Goal: Find specific page/section

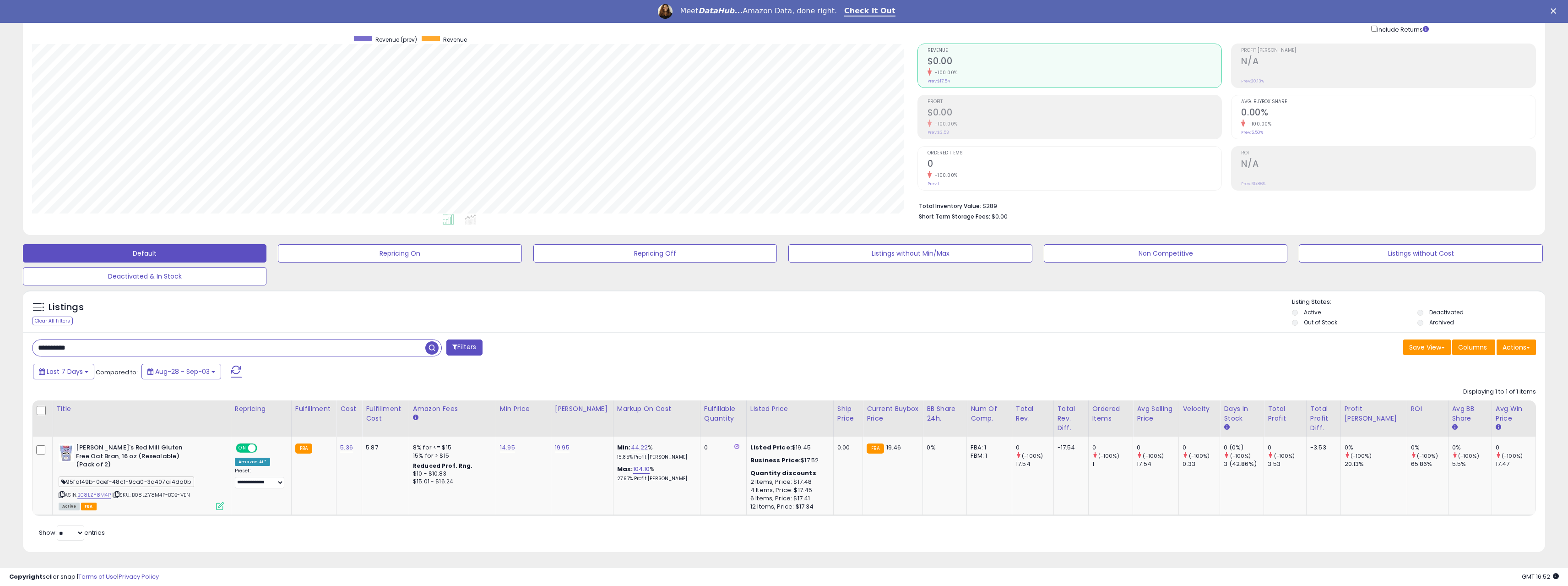
scroll to position [188, 885]
drag, startPoint x: 104, startPoint y: 356, endPoint x: 9, endPoint y: 343, distance: 95.9
click at [9, 344] on div "**********" at bounding box center [784, 279] width 1559 height 569
click at [678, 367] on div "Last 7 Days Compared to: Aug-28 - Sep-03" at bounding box center [594, 373] width 1128 height 20
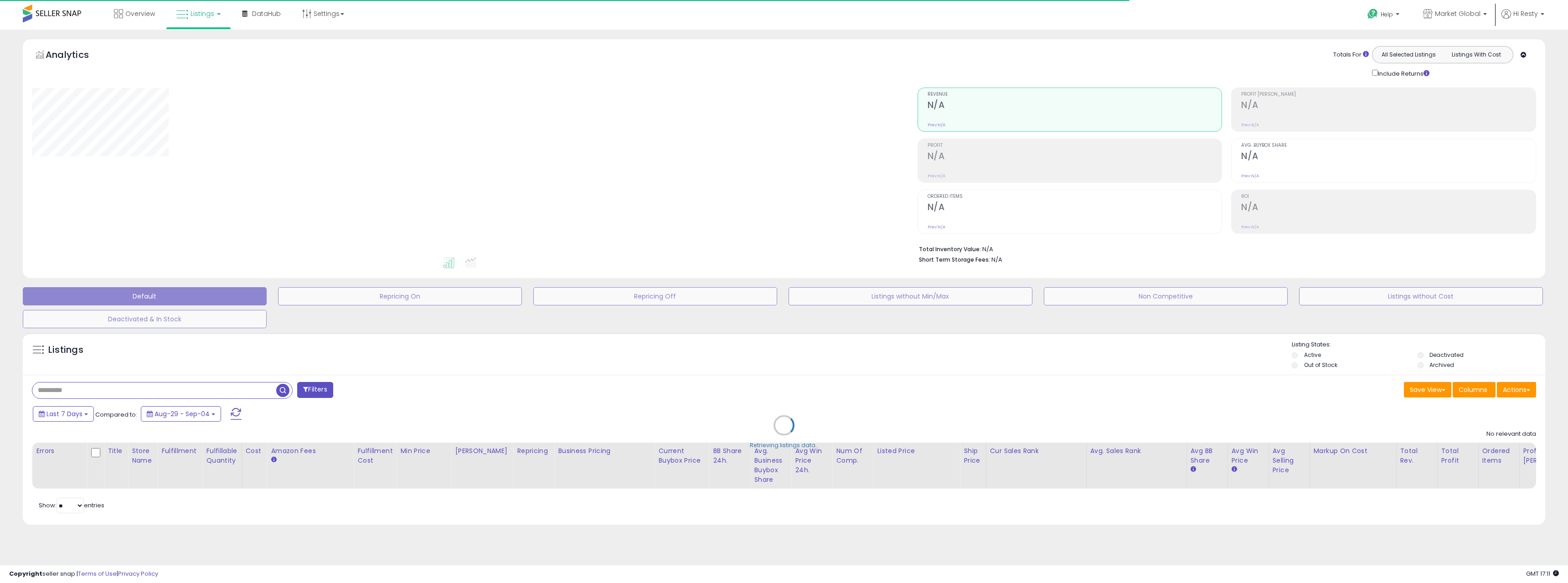
click at [107, 390] on div "Retrieving listings data.." at bounding box center [784, 432] width 1536 height 208
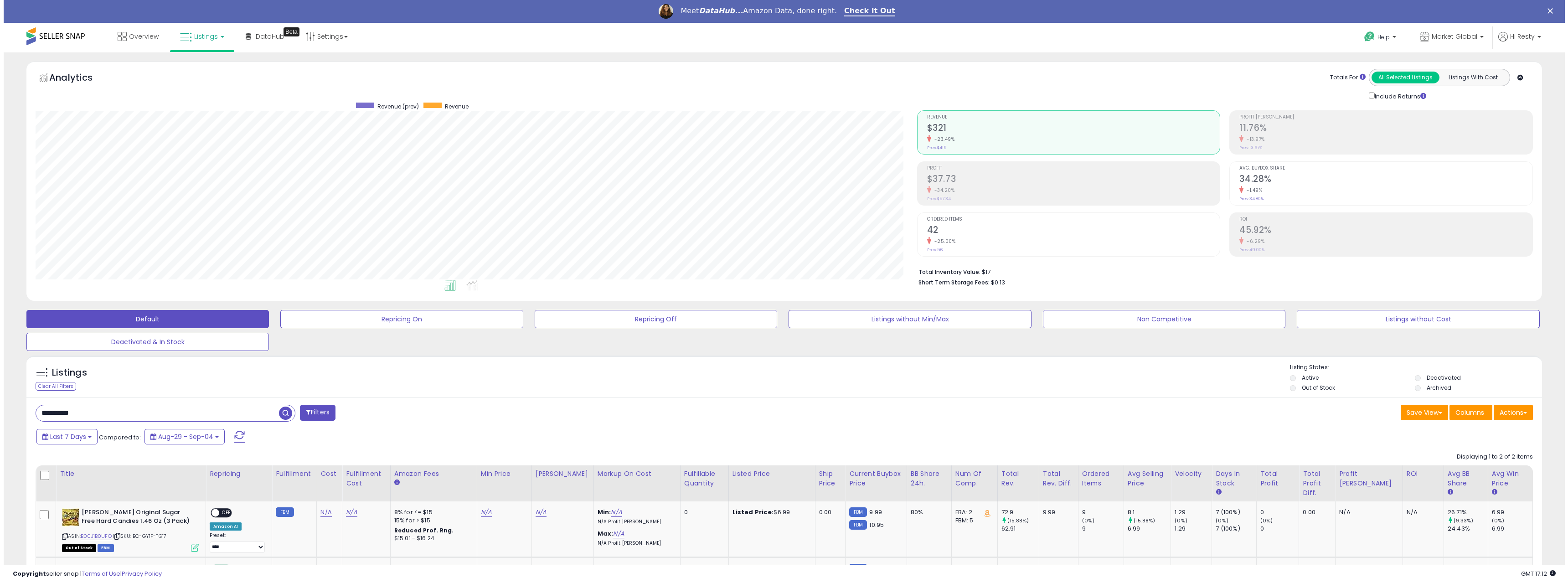
scroll to position [187, 882]
click at [88, 407] on input "**********" at bounding box center [154, 413] width 243 height 16
drag, startPoint x: 90, startPoint y: 411, endPoint x: 2, endPoint y: 410, distance: 88.0
click at [2, 410] on div "**********" at bounding box center [780, 368] width 1561 height 632
paste input "text"
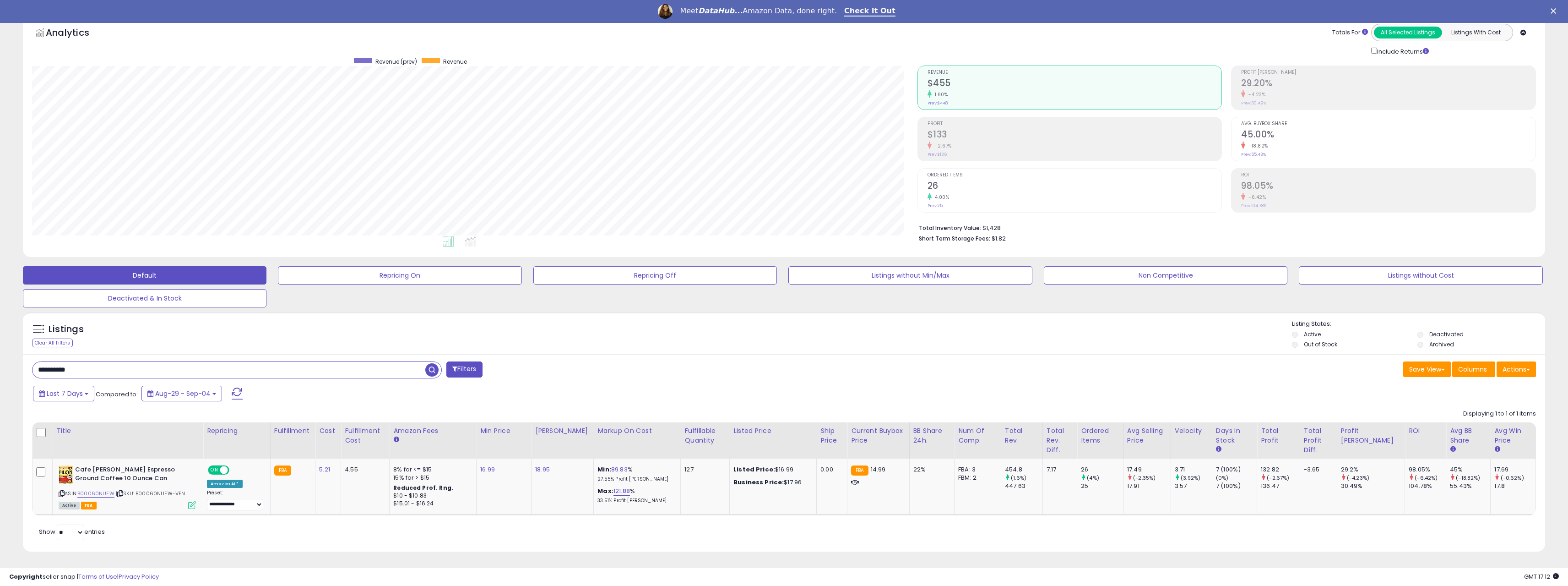
drag, startPoint x: 110, startPoint y: 372, endPoint x: -1, endPoint y: 372, distance: 111.0
click at [0, 372] on html "Unable to login Retrieving listings data.. has not yet accepted the Terms of Us…" at bounding box center [784, 248] width 1568 height 586
paste input "text"
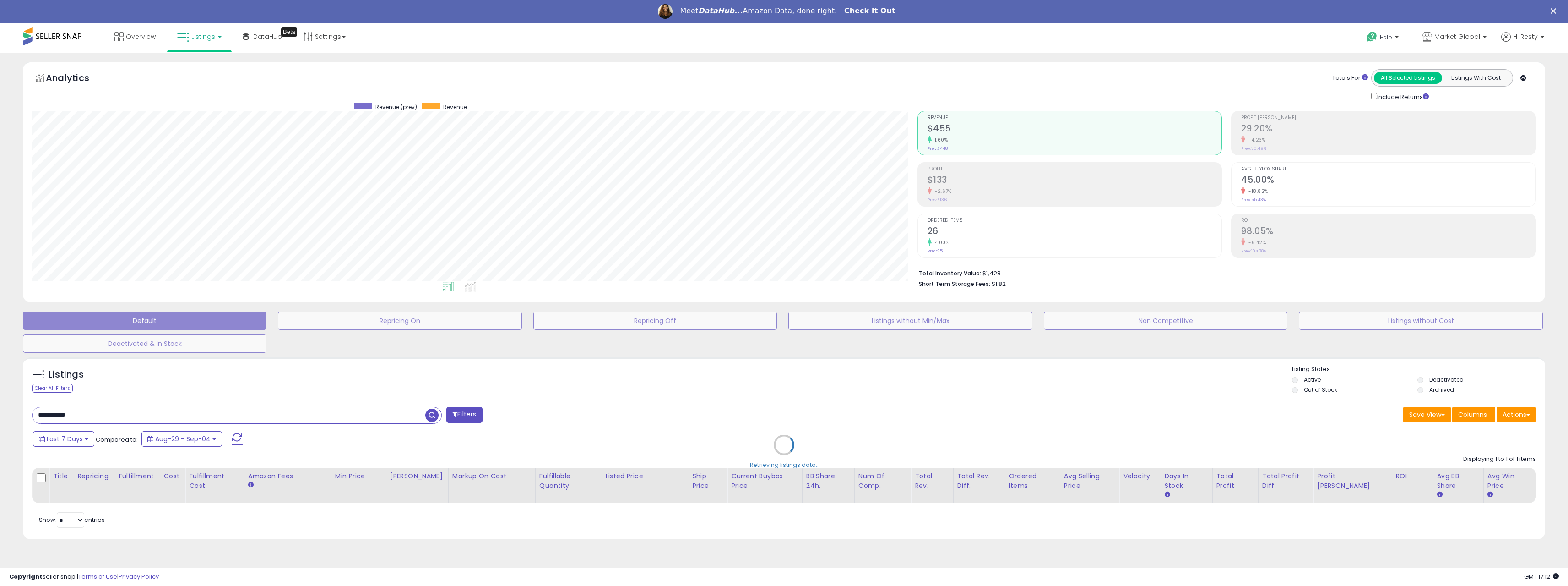
scroll to position [457978, 456929]
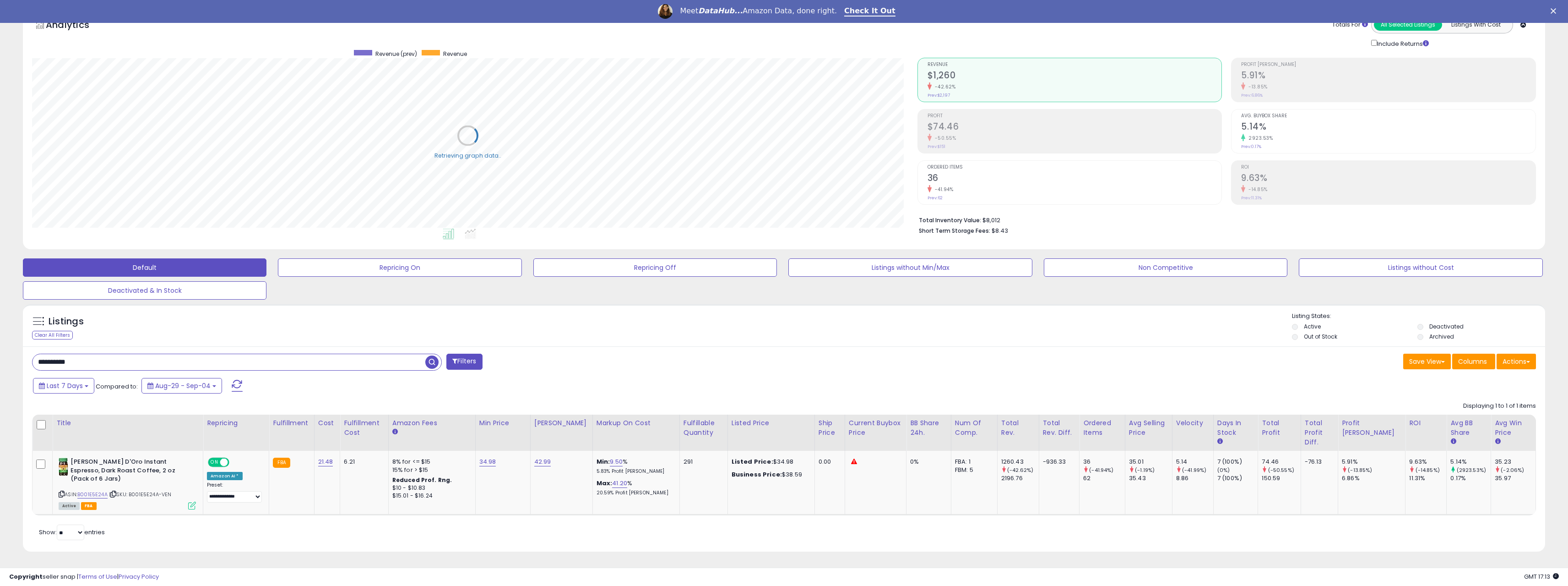
drag, startPoint x: 30, startPoint y: 362, endPoint x: -25, endPoint y: 367, distance: 55.2
click at [0, 367] on html "Unable to login Retrieving listings data.. has not yet accepted the Terms of Us…" at bounding box center [784, 240] width 1568 height 586
paste input "text"
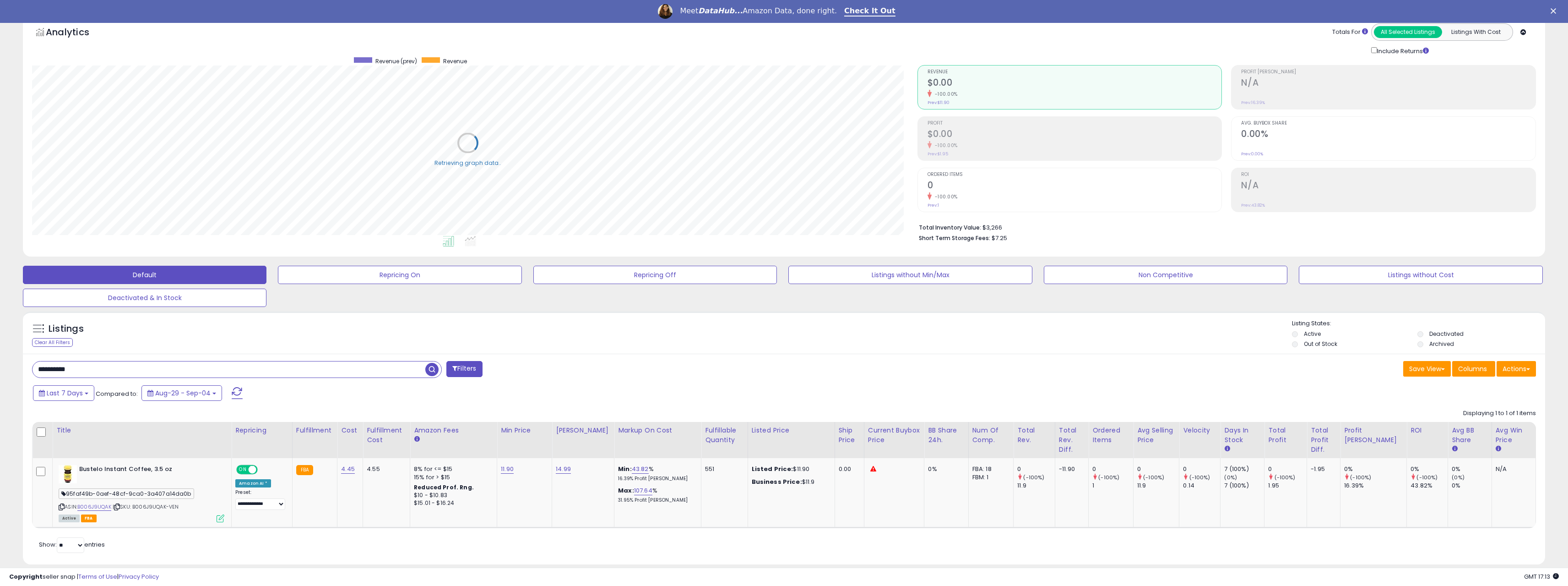
scroll to position [59, 0]
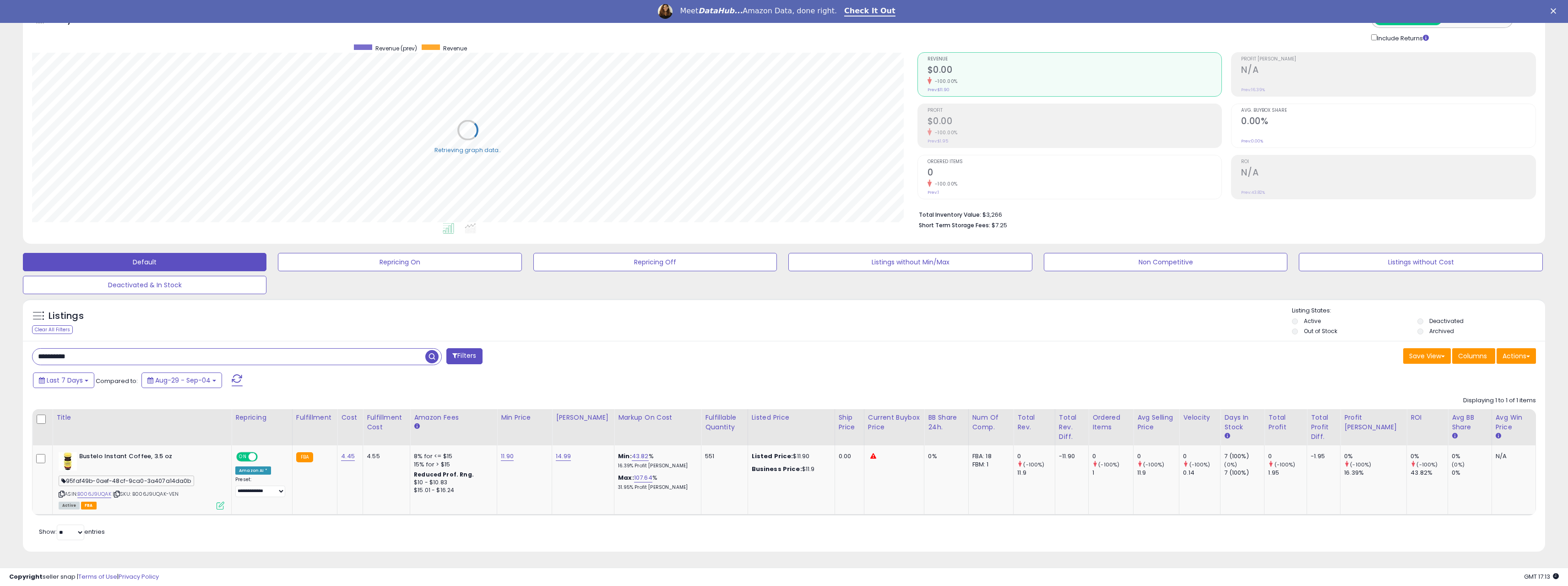
drag, startPoint x: 97, startPoint y: 362, endPoint x: 4, endPoint y: 358, distance: 93.1
click at [4, 358] on div "**********" at bounding box center [784, 290] width 1568 height 592
paste input "text"
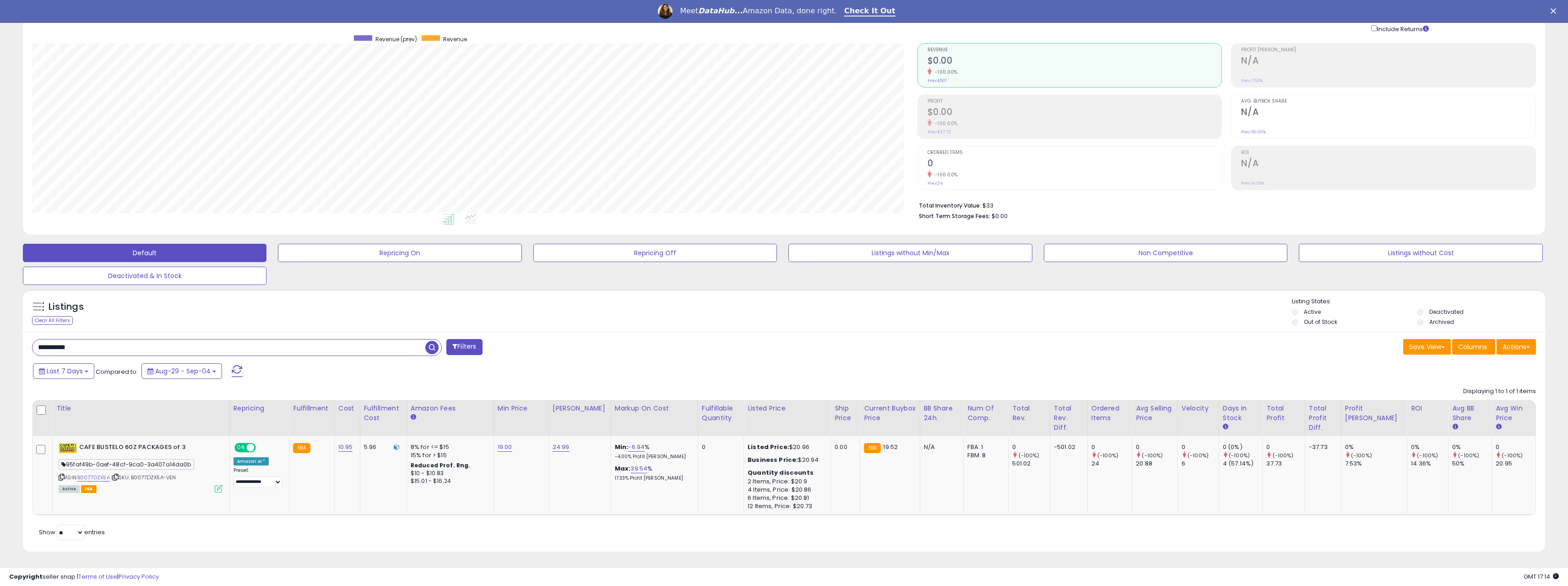
scroll to position [188, 885]
drag, startPoint x: 104, startPoint y: 349, endPoint x: -1, endPoint y: 349, distance: 105.0
click at [0, 349] on html "Unable to login Retrieving listings data.. has not yet accepted the Terms of Us…" at bounding box center [784, 225] width 1568 height 586
paste input "text"
click at [432, 347] on span "button" at bounding box center [432, 347] width 13 height 13
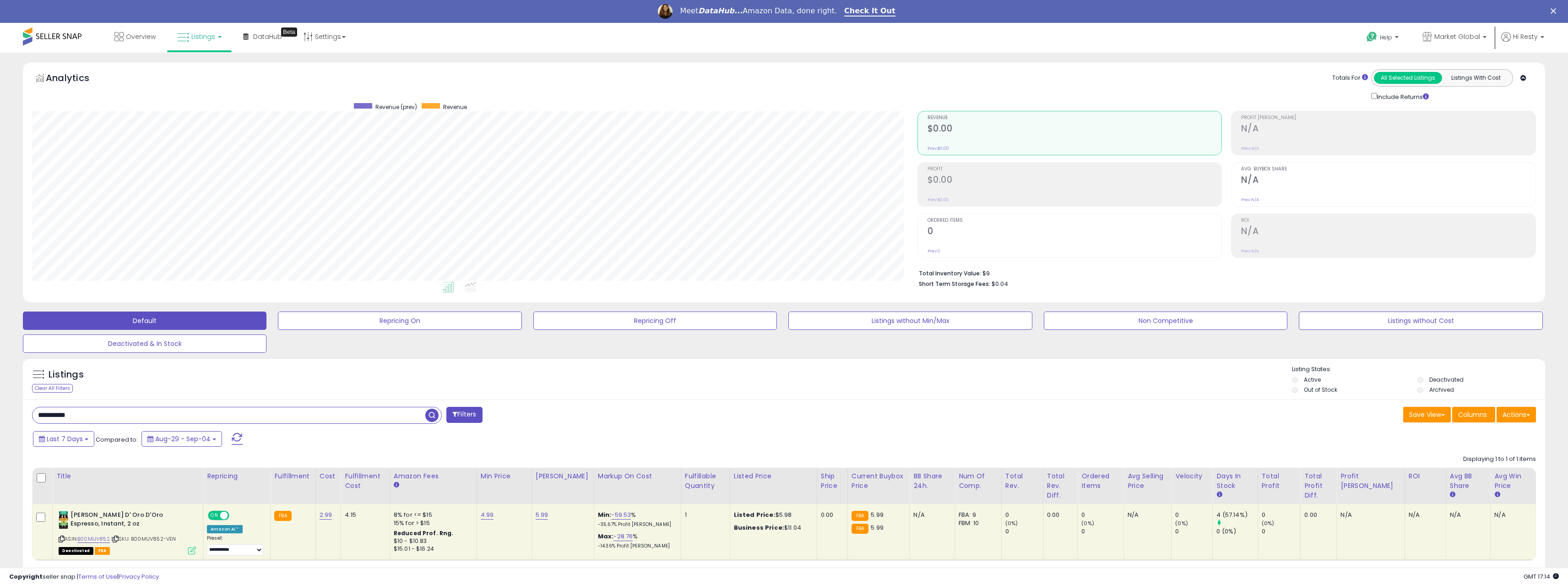
drag, startPoint x: 99, startPoint y: 412, endPoint x: -13, endPoint y: 414, distance: 112.0
click at [0, 414] on html "Unable to login Retrieving listings data.. has not yet accepted the Terms of Us…" at bounding box center [784, 293] width 1568 height 586
paste input "text"
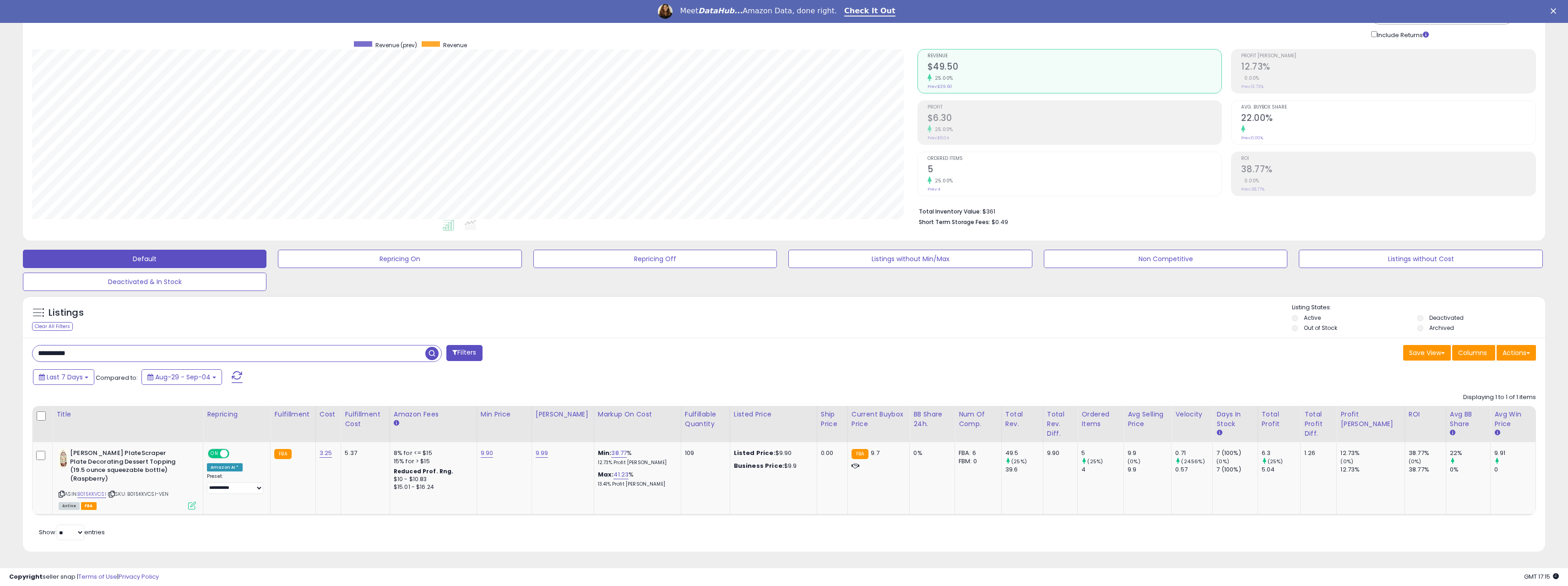
drag, startPoint x: 90, startPoint y: 354, endPoint x: 25, endPoint y: 354, distance: 65.0
click at [25, 354] on div "**********" at bounding box center [784, 444] width 1522 height 214
paste input "text"
click at [432, 352] on span "button" at bounding box center [432, 354] width 13 height 13
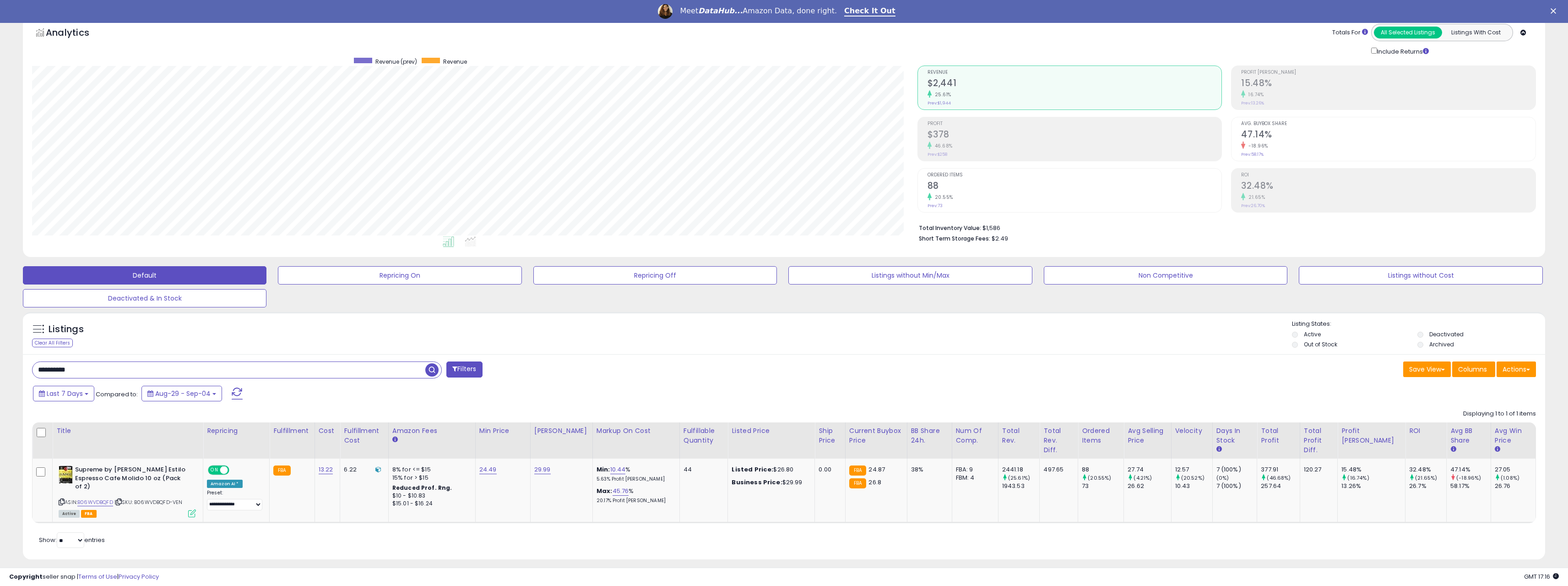
drag, startPoint x: 121, startPoint y: 373, endPoint x: -52, endPoint y: 363, distance: 173.3
click at [0, 363] on html "Unable to login Retrieving listings data.. has not yet accepted the Terms of Us…" at bounding box center [784, 248] width 1568 height 586
paste input "text"
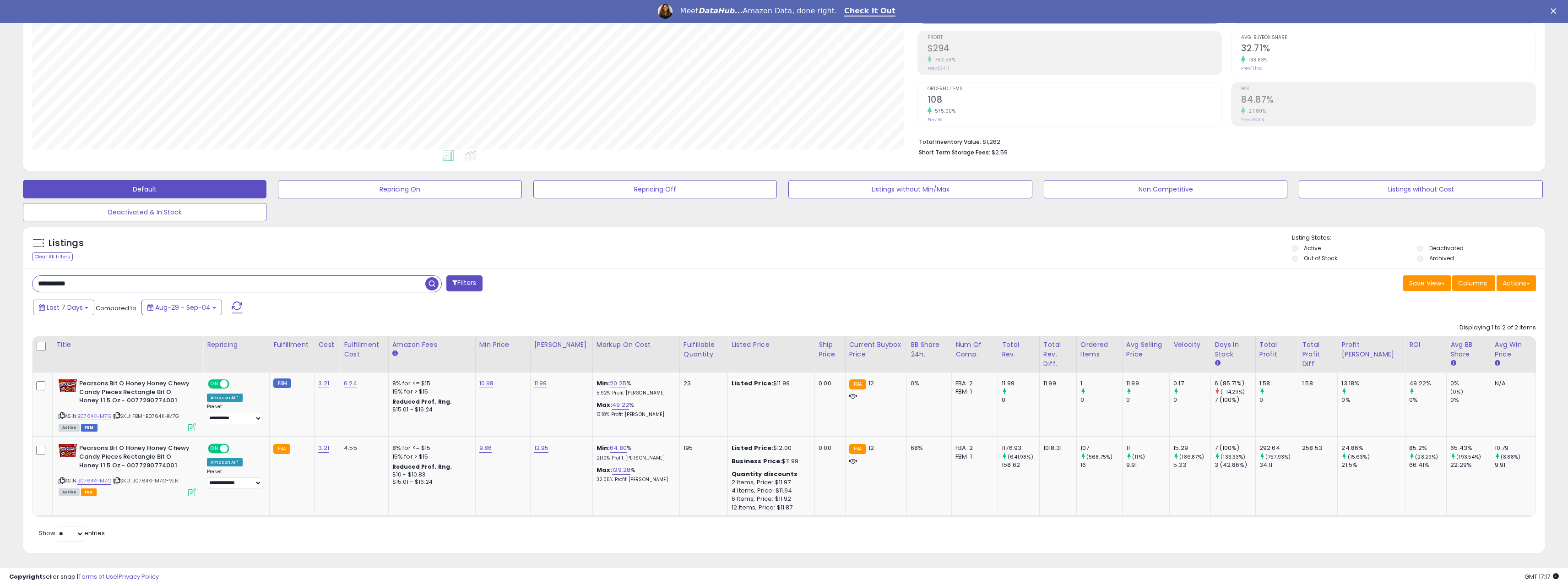
drag, startPoint x: 111, startPoint y: 282, endPoint x: 13, endPoint y: 290, distance: 98.3
click at [13, 290] on div "**********" at bounding box center [784, 247] width 1559 height 634
paste input "text"
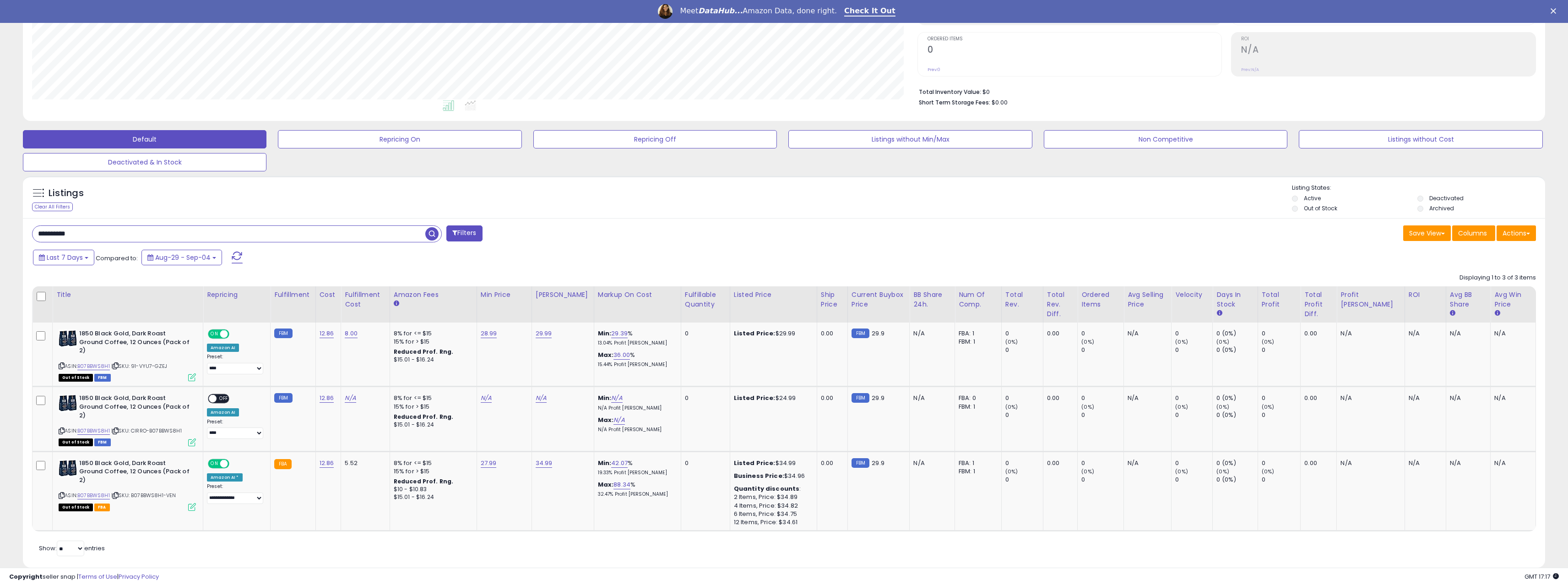
click at [782, 248] on div "Last 7 Days Compared to: Aug-29 - Sep-04" at bounding box center [594, 259] width 1128 height 20
drag, startPoint x: 89, startPoint y: 235, endPoint x: 1, endPoint y: 230, distance: 88.1
click at [8, 234] on div "**********" at bounding box center [784, 229] width 1559 height 699
paste input "text"
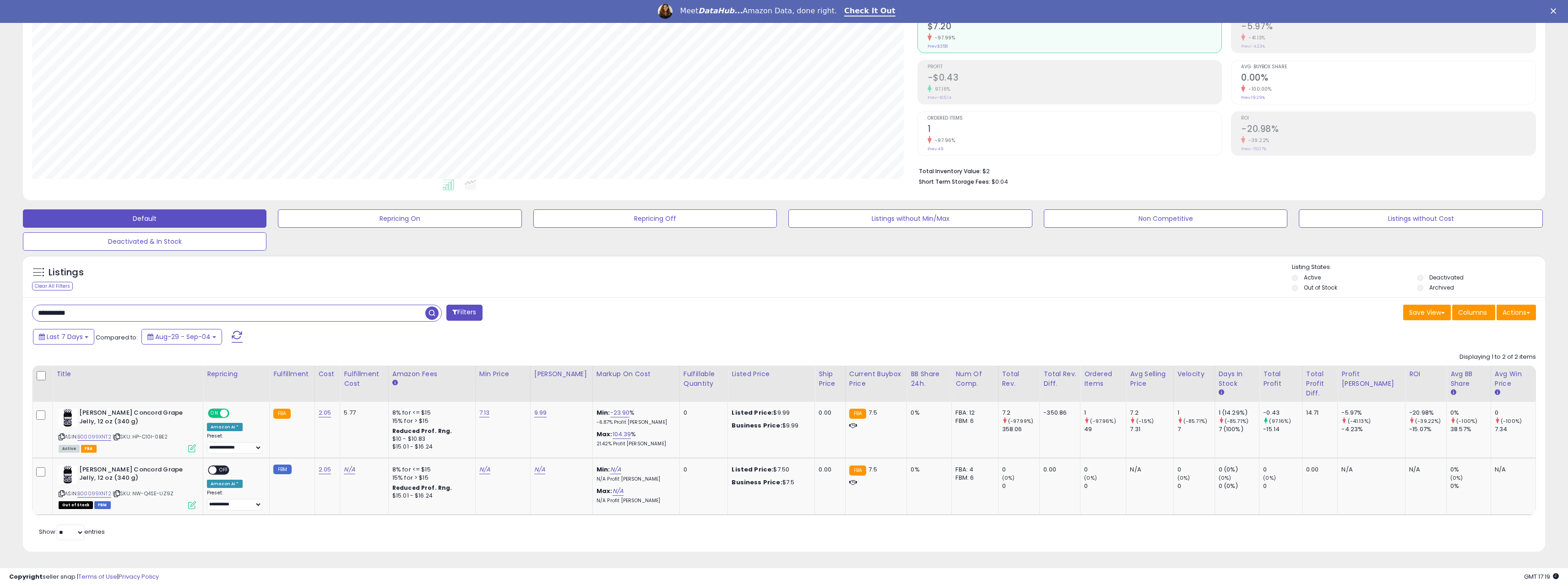
drag, startPoint x: 95, startPoint y: 310, endPoint x: -6, endPoint y: 314, distance: 101.1
click at [0, 314] on html "Unable to login Retrieving listings data.. has not yet accepted the Terms of Us…" at bounding box center [784, 190] width 1568 height 586
paste input "text"
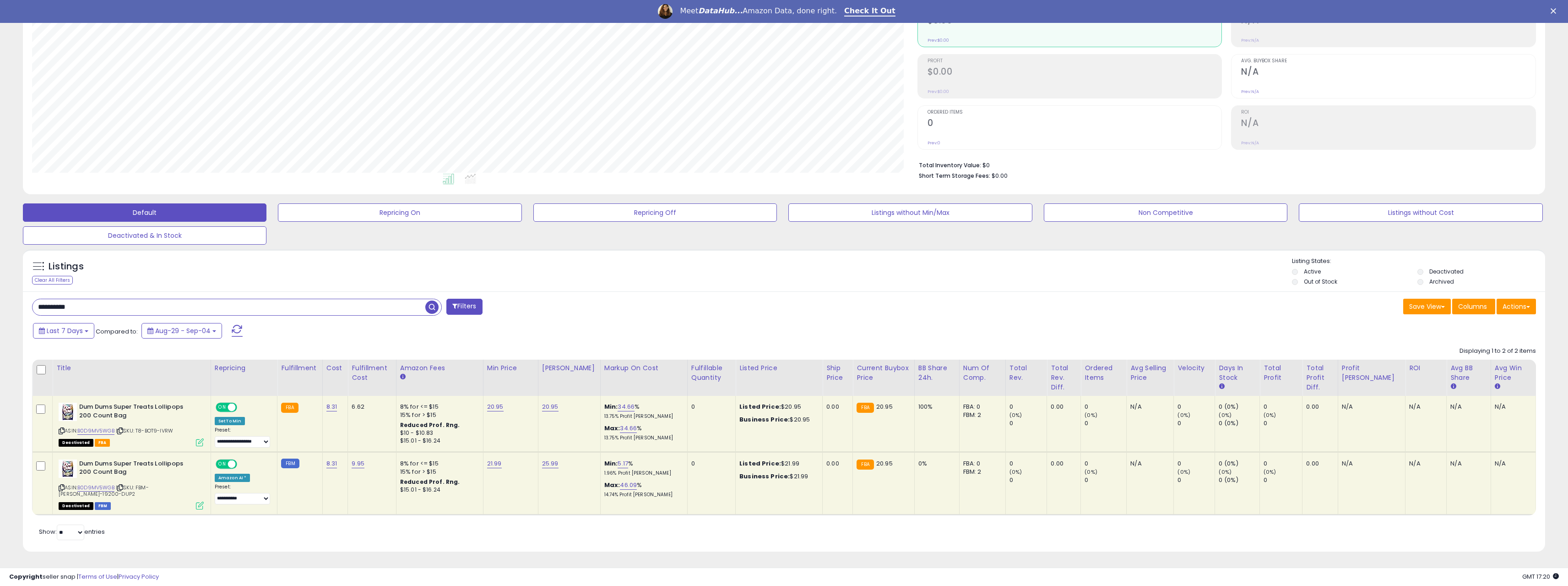
click at [73, 307] on input "**********" at bounding box center [229, 307] width 393 height 16
paste input "text"
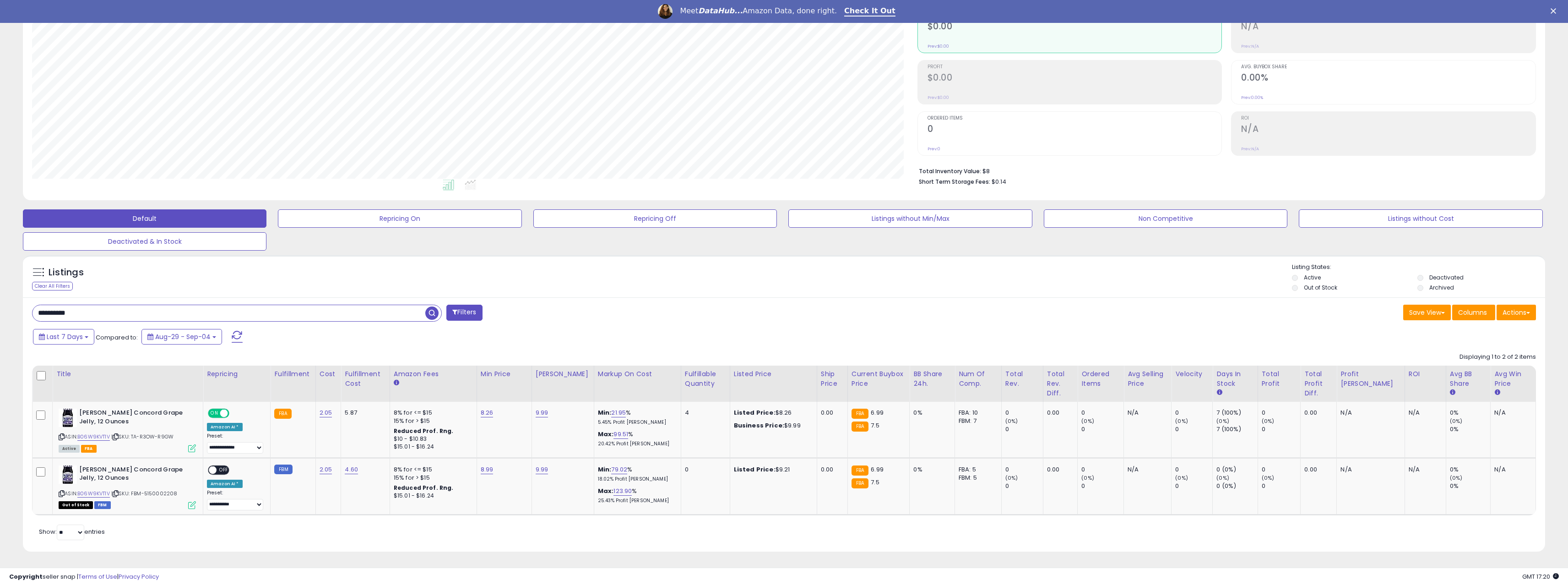
drag, startPoint x: 120, startPoint y: 308, endPoint x: -75, endPoint y: 327, distance: 195.9
click at [0, 327] on html "Unable to login Retrieving listings data.. has not yet accepted the Terms of Us…" at bounding box center [784, 190] width 1568 height 586
paste input "text"
click at [433, 314] on span "button" at bounding box center [432, 313] width 13 height 13
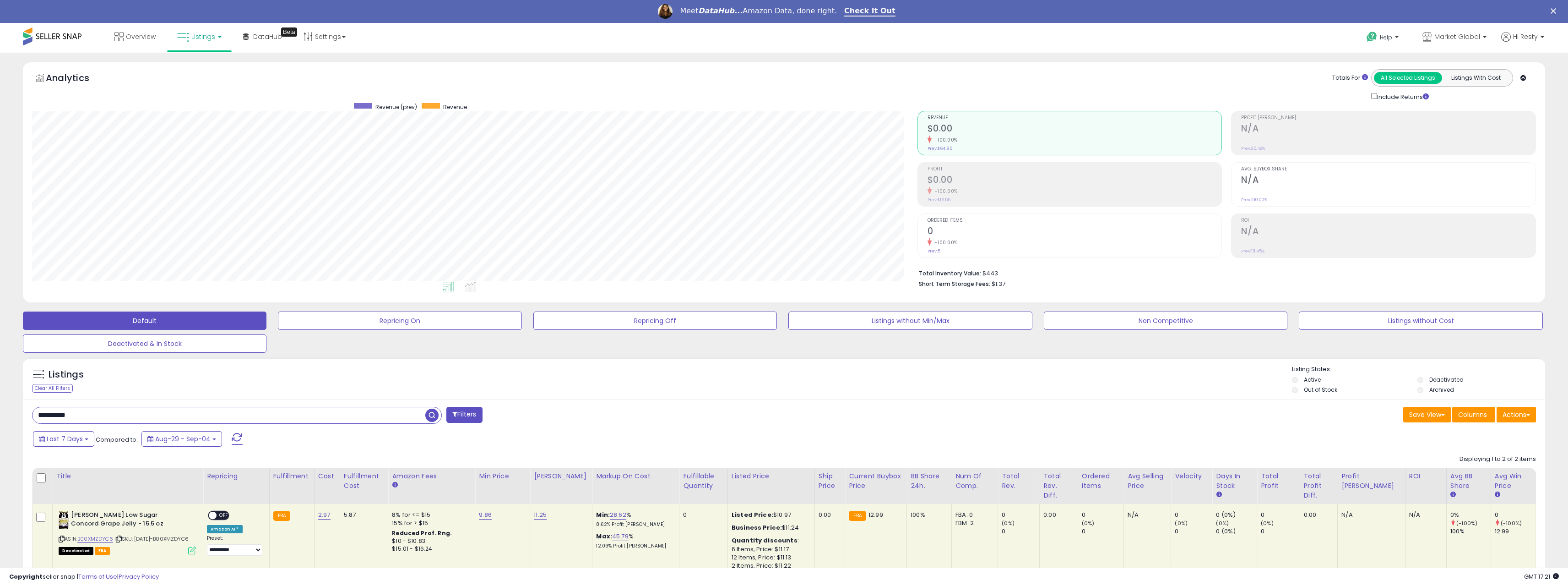
drag, startPoint x: 105, startPoint y: 417, endPoint x: 4, endPoint y: 417, distance: 101.0
click at [4, 417] on div "**********" at bounding box center [784, 394] width 1568 height 681
paste input "text"
type input "**********"
click at [435, 419] on span "button" at bounding box center [432, 415] width 13 height 13
